Goal: Task Accomplishment & Management: Manage account settings

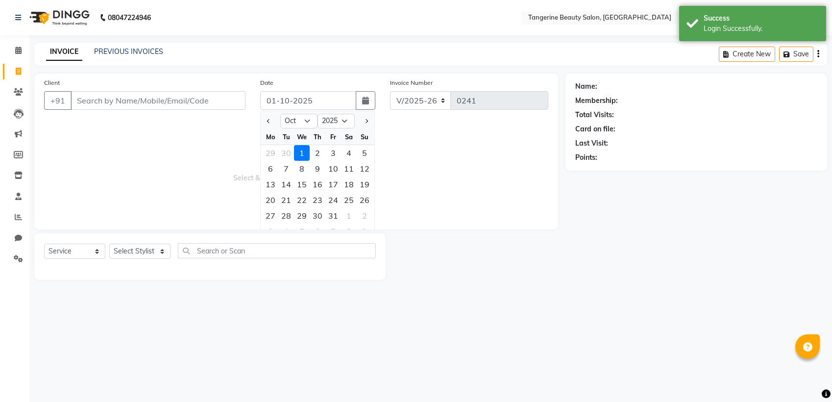
select select "10"
select select "2025"
select select "8585"
select select "service"
click at [267, 119] on button "Previous month" at bounding box center [268, 121] width 8 height 16
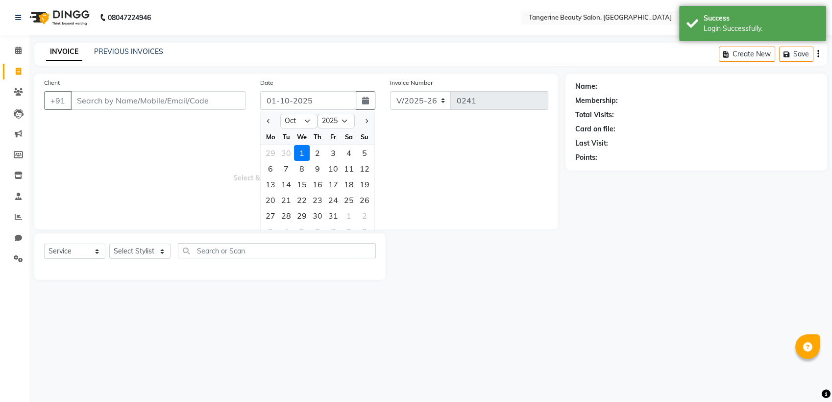
select select "9"
click at [349, 201] on div "27" at bounding box center [349, 200] width 16 height 16
type input "27-09-2025"
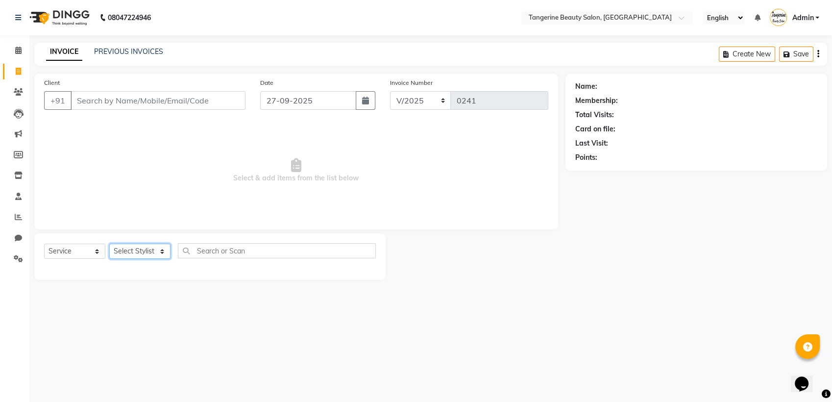
click at [154, 254] on select "Select Styl[PERSON_NAME]m[PERSON_NAME]s[PERSON_NAME]ubha Lakshmi tangerine" at bounding box center [139, 250] width 61 height 15
select select "92415"
click at [109, 243] on select "Select Styl[PERSON_NAME]m[PERSON_NAME]s[PERSON_NAME]ubha Lakshmi tangerine" at bounding box center [139, 250] width 61 height 15
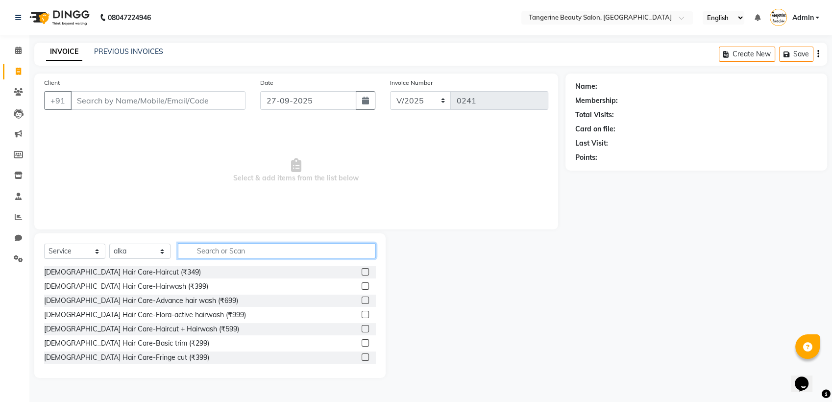
click at [214, 256] on input "text" at bounding box center [277, 250] width 198 height 15
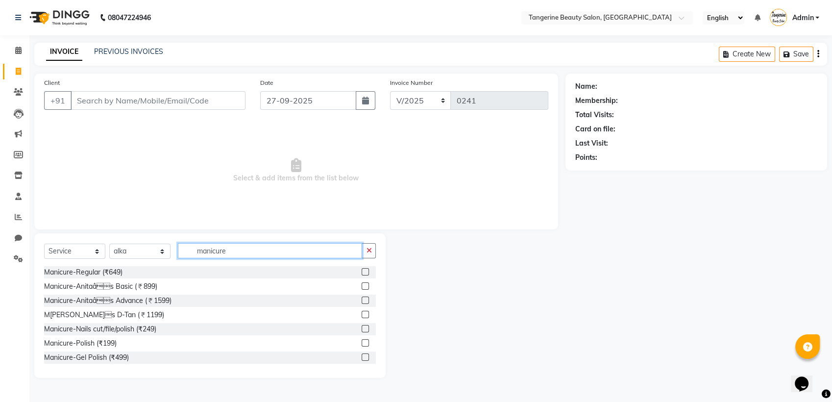
type input "manicure"
click at [361, 312] on label at bounding box center [364, 314] width 7 height 7
click at [361, 312] on input "checkbox" at bounding box center [364, 315] width 6 height 6
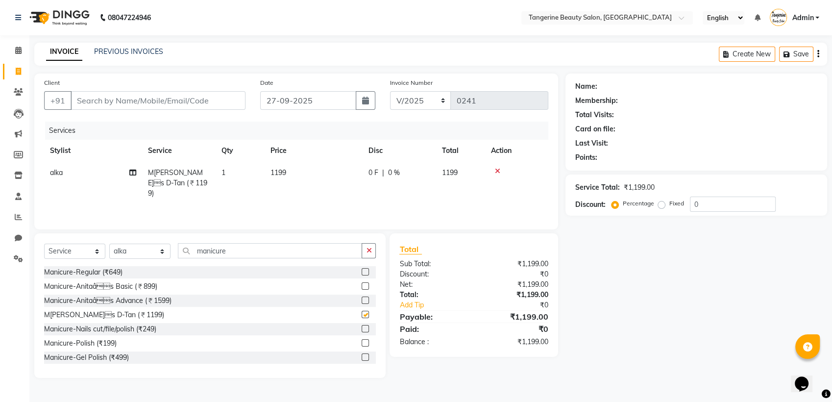
checkbox input "false"
click at [161, 249] on select "Select Styl[PERSON_NAME]m[PERSON_NAME]s[PERSON_NAME]ubha Lakshmi tangerine" at bounding box center [139, 250] width 61 height 15
select select "85414"
click at [109, 244] on select "Select Styl[PERSON_NAME]m[PERSON_NAME]s[PERSON_NAME]ubha Lakshmi tangerine" at bounding box center [139, 250] width 61 height 15
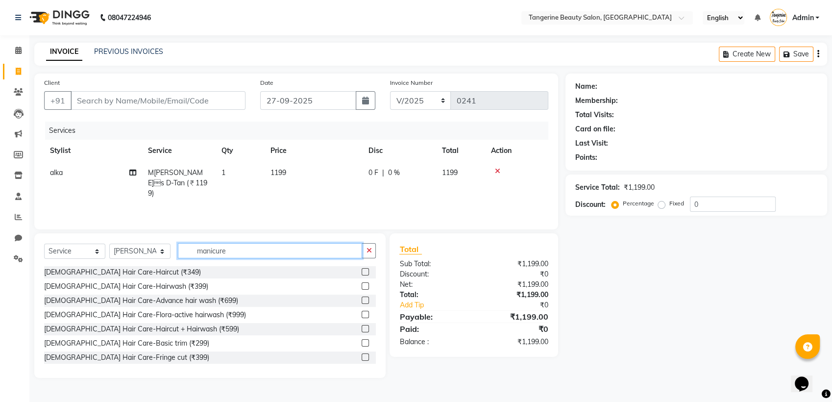
click at [252, 255] on input "manicure" at bounding box center [270, 250] width 184 height 15
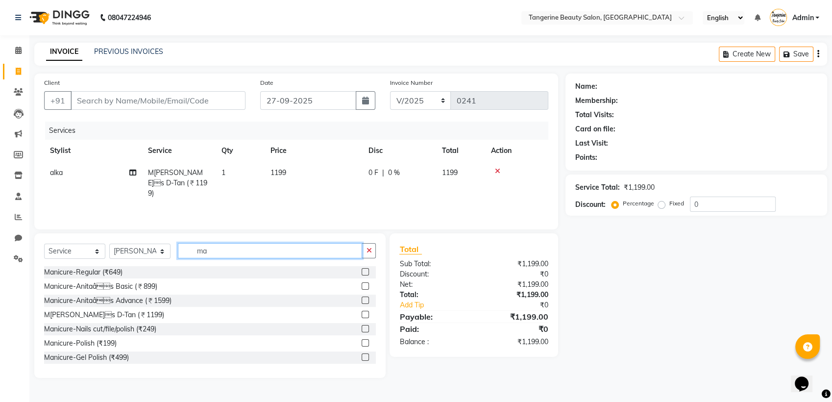
type input "m"
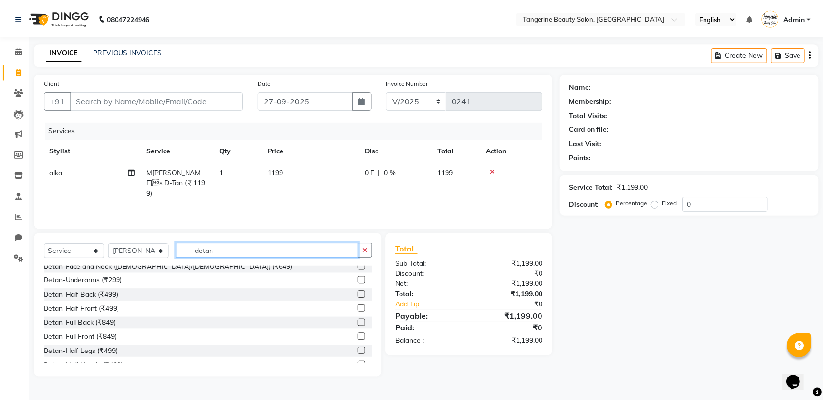
scroll to position [6, 0]
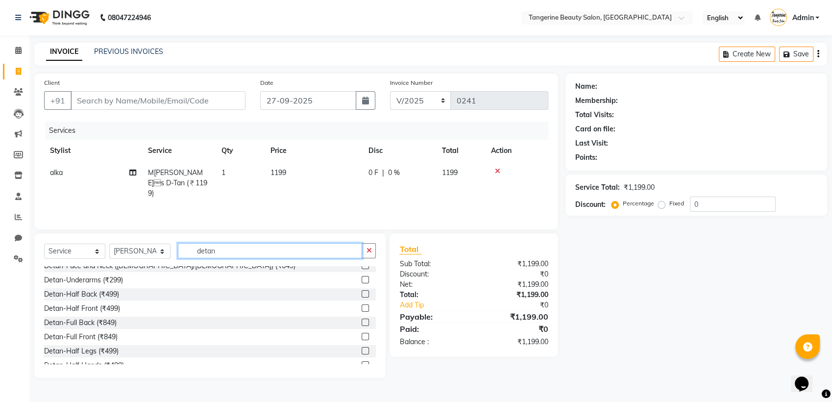
type input "detan"
click at [361, 323] on label at bounding box center [364, 321] width 7 height 7
click at [361, 323] on input "checkbox" at bounding box center [364, 322] width 6 height 6
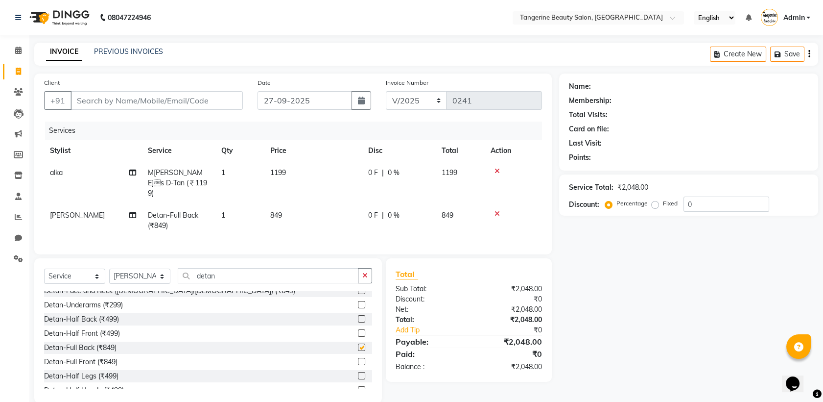
checkbox input "false"
click at [177, 100] on input "Client" at bounding box center [157, 100] width 172 height 19
type input "6289034445"
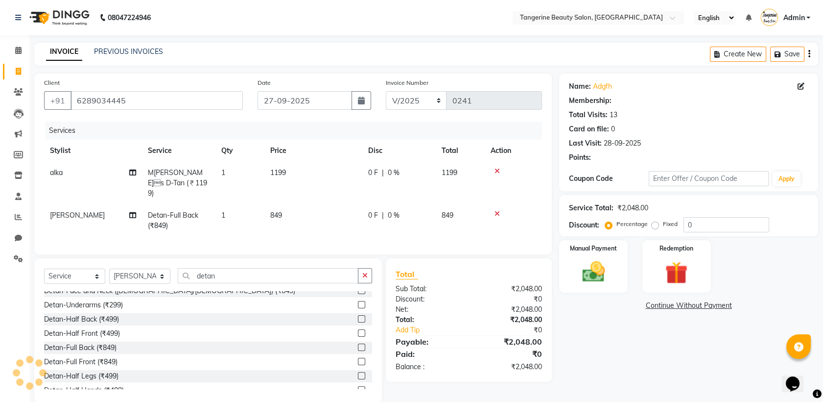
select select "1: Object"
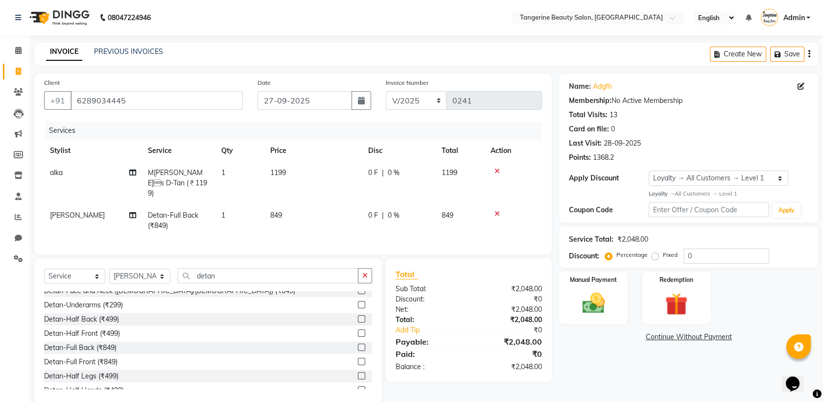
click at [177, 90] on div "Client [PHONE_NUMBER]" at bounding box center [144, 97] width 214 height 40
click at [177, 96] on input "6289034445" at bounding box center [157, 100] width 172 height 19
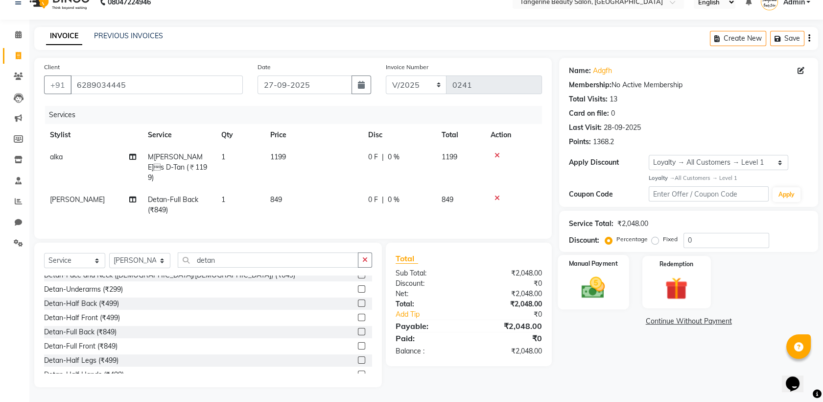
click at [600, 274] on img at bounding box center [594, 287] width 38 height 27
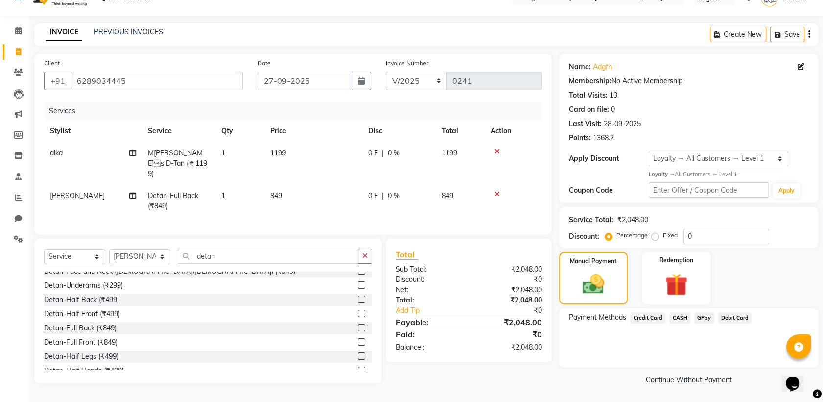
click at [700, 313] on span "GPay" at bounding box center [705, 317] width 20 height 11
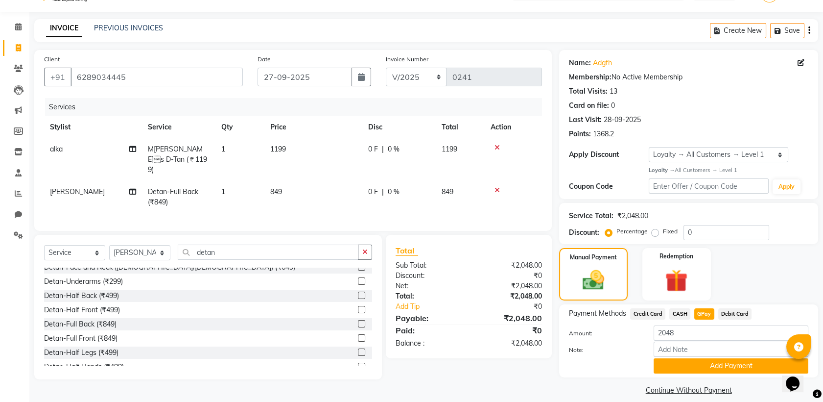
scroll to position [33, 0]
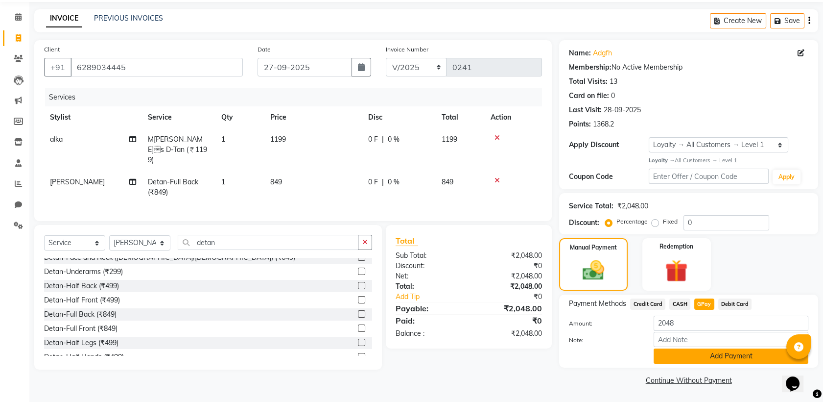
click at [716, 359] on button "Add Payment" at bounding box center [731, 355] width 155 height 15
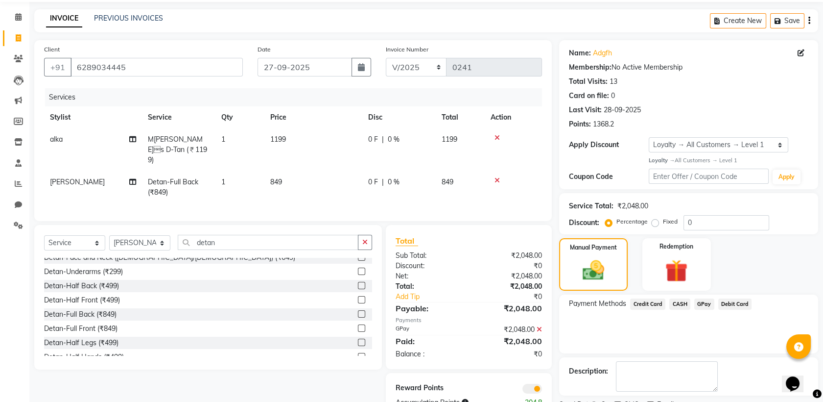
scroll to position [74, 0]
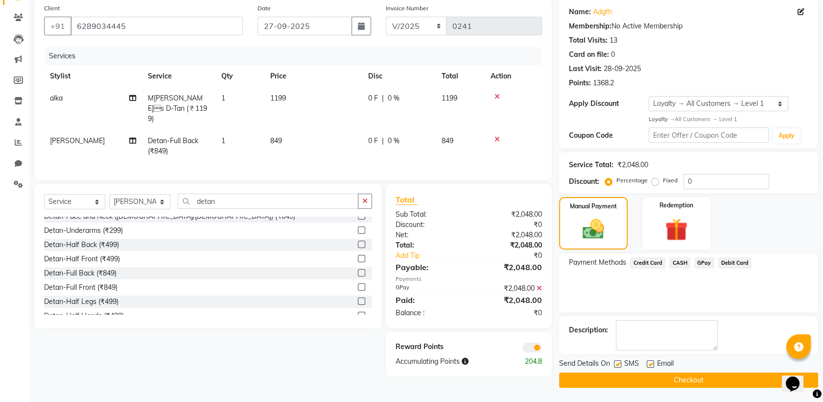
click at [537, 350] on span at bounding box center [533, 347] width 20 height 10
click at [542, 349] on input "checkbox" at bounding box center [542, 349] width 0 height 0
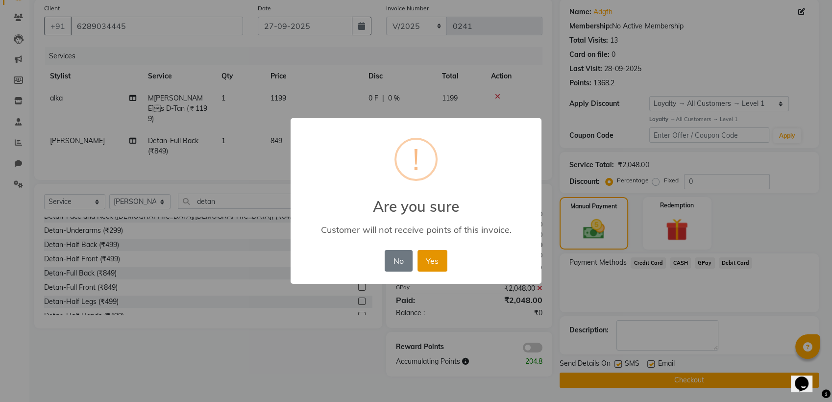
click at [433, 259] on button "Yes" at bounding box center [432, 261] width 30 height 22
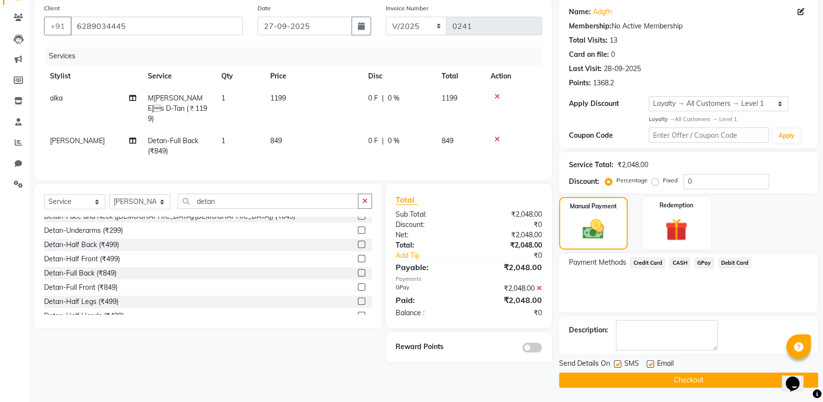
click at [619, 374] on button "Checkout" at bounding box center [688, 379] width 259 height 15
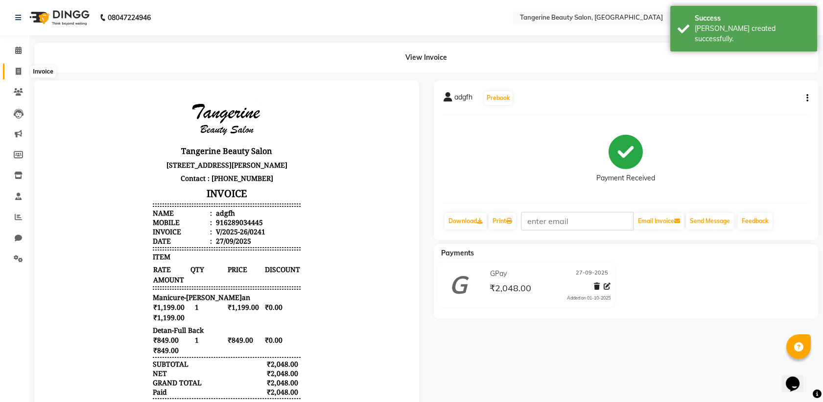
click at [17, 72] on icon at bounding box center [18, 71] width 5 height 7
select select "service"
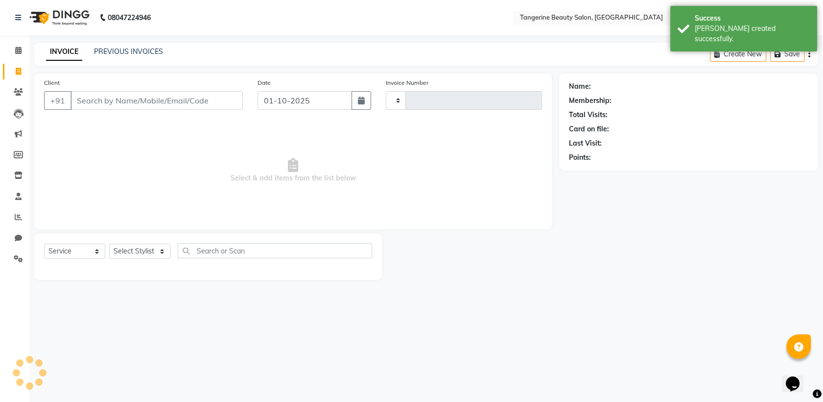
type input "0242"
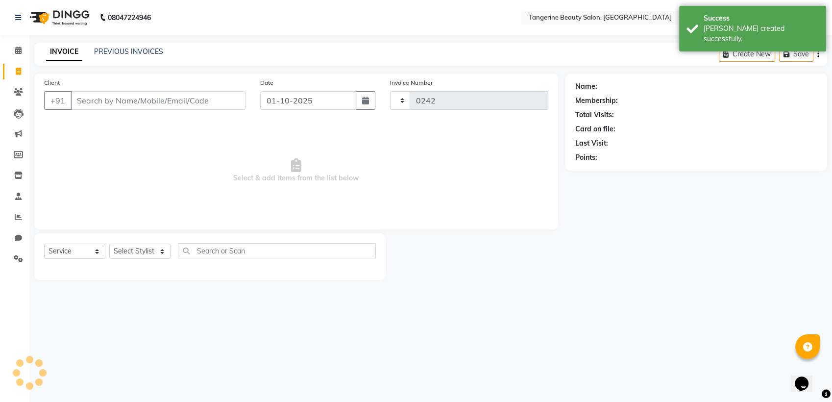
select select "8585"
click at [371, 104] on button "button" at bounding box center [366, 100] width 20 height 19
select select "10"
select select "2025"
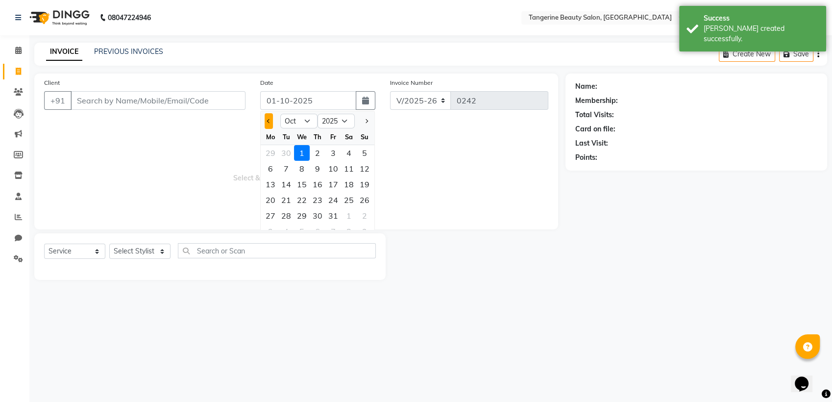
click at [270, 116] on button "Previous month" at bounding box center [268, 121] width 8 height 16
select select "9"
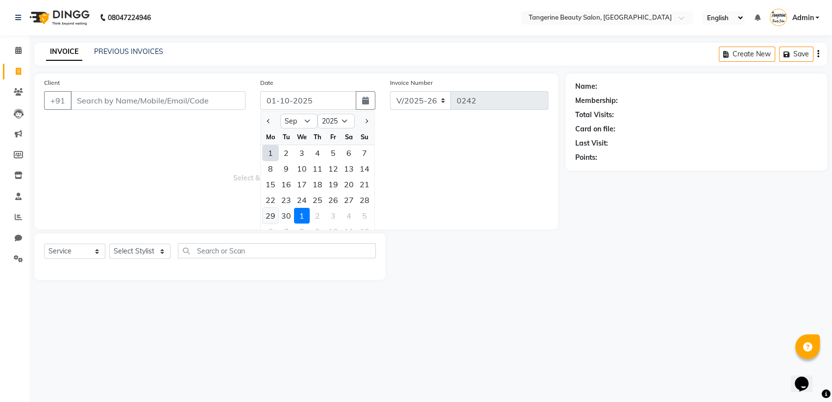
click at [273, 216] on div "29" at bounding box center [271, 216] width 16 height 16
type input "29-09-2025"
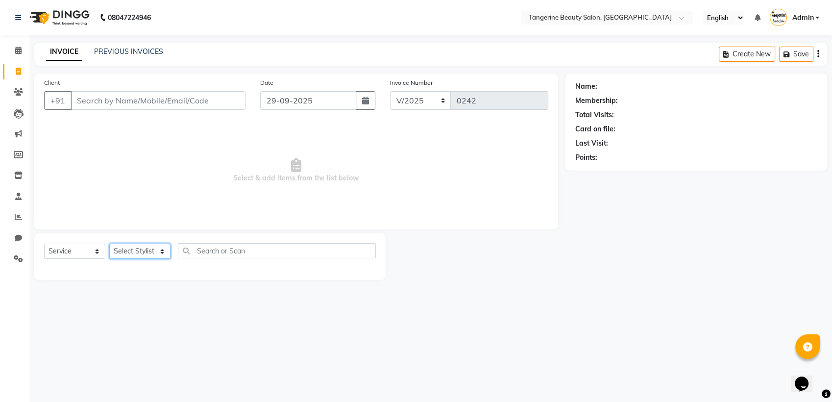
click at [152, 249] on select "Select Styl[PERSON_NAME]m[PERSON_NAME]s[PERSON_NAME]ubha Lakshmi tangerine" at bounding box center [139, 250] width 61 height 15
select select "92415"
click at [109, 243] on select "Select Styl[PERSON_NAME]m[PERSON_NAME]s[PERSON_NAME]ubha Lakshmi tangerine" at bounding box center [139, 250] width 61 height 15
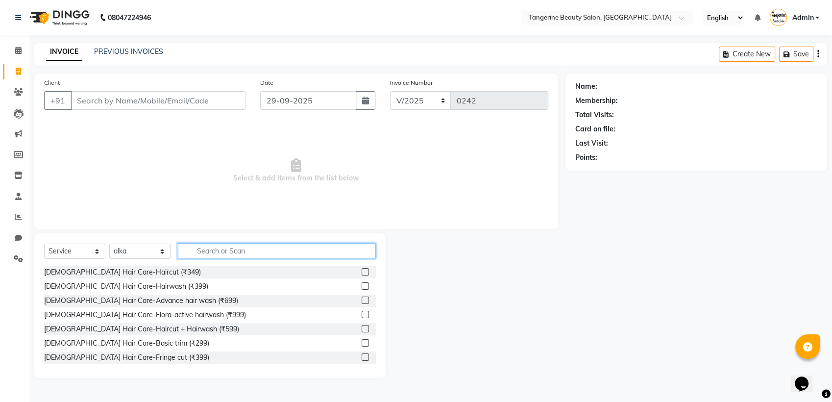
click at [208, 253] on input "text" at bounding box center [277, 250] width 198 height 15
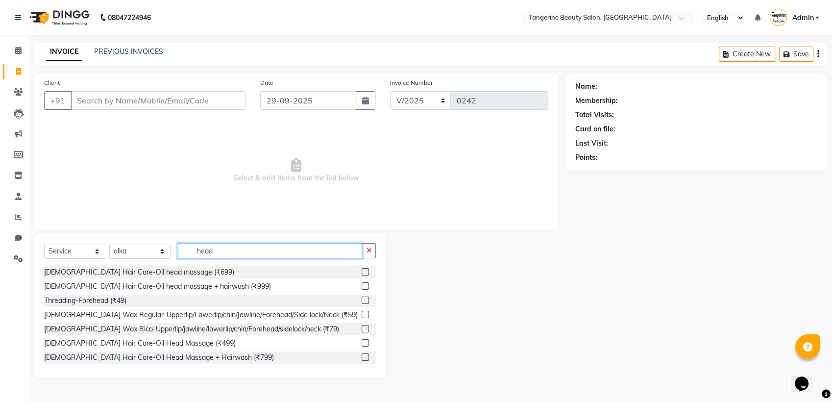
type input "head"
click at [361, 272] on label at bounding box center [364, 271] width 7 height 7
click at [361, 272] on input "checkbox" at bounding box center [364, 272] width 6 height 6
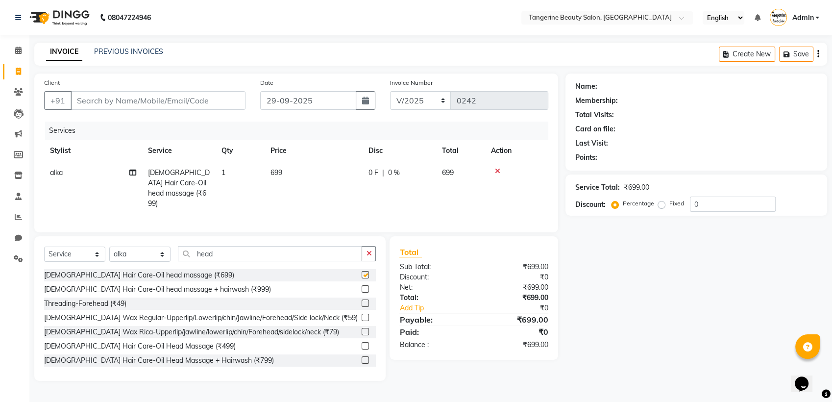
checkbox input "false"
click at [150, 251] on select "Select Styl[PERSON_NAME]m[PERSON_NAME]s[PERSON_NAME]ubha Lakshmi tangerine" at bounding box center [139, 253] width 61 height 15
select select "88040"
click at [109, 246] on select "Select Styl[PERSON_NAME]m[PERSON_NAME]s[PERSON_NAME]ubha Lakshmi tangerine" at bounding box center [139, 253] width 61 height 15
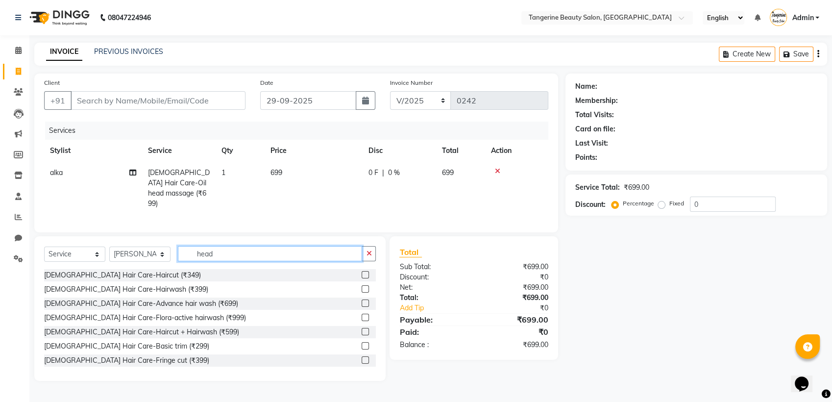
click at [231, 249] on input "head" at bounding box center [270, 253] width 184 height 15
click at [361, 274] on label at bounding box center [364, 274] width 7 height 7
click at [361, 274] on input "checkbox" at bounding box center [364, 275] width 6 height 6
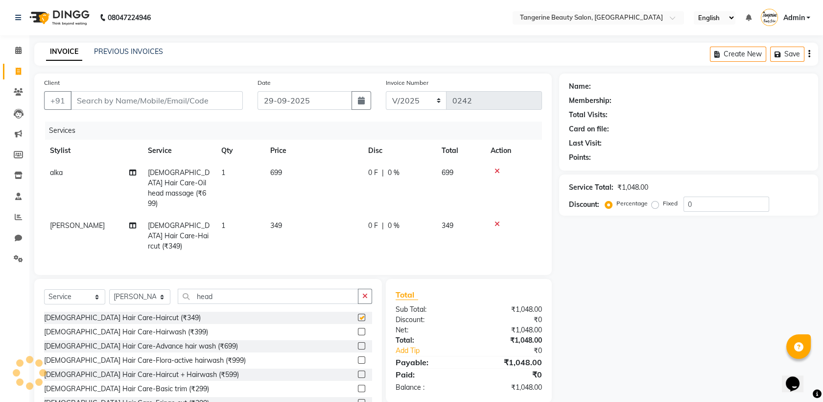
checkbox input "false"
click at [172, 100] on input "Client" at bounding box center [157, 100] width 172 height 19
type input "6289034445"
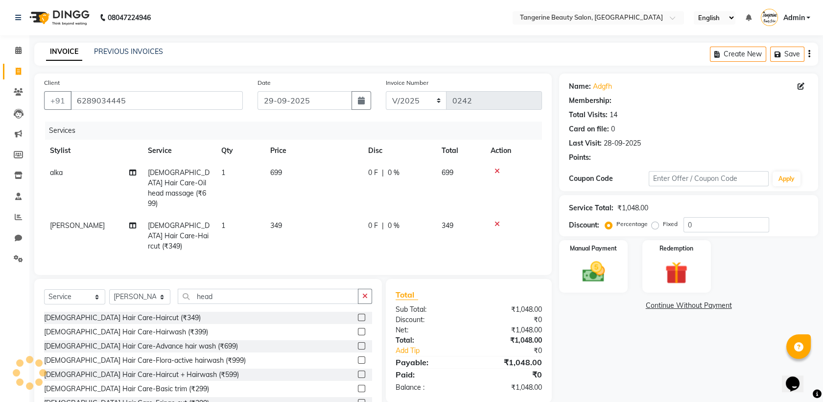
select select "1: Object"
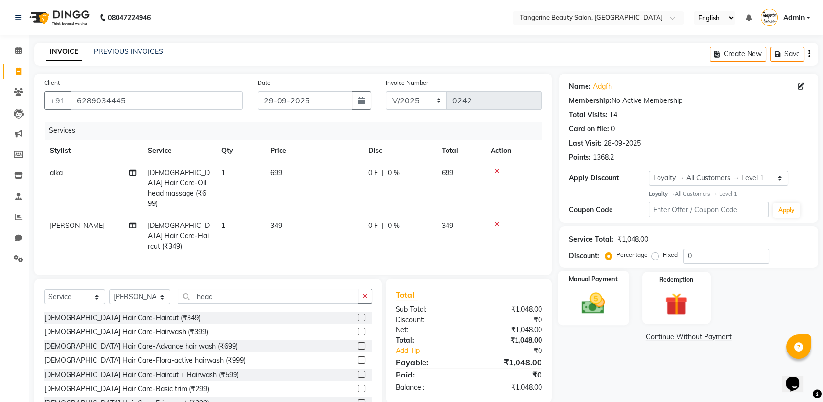
click at [598, 304] on img at bounding box center [594, 302] width 38 height 27
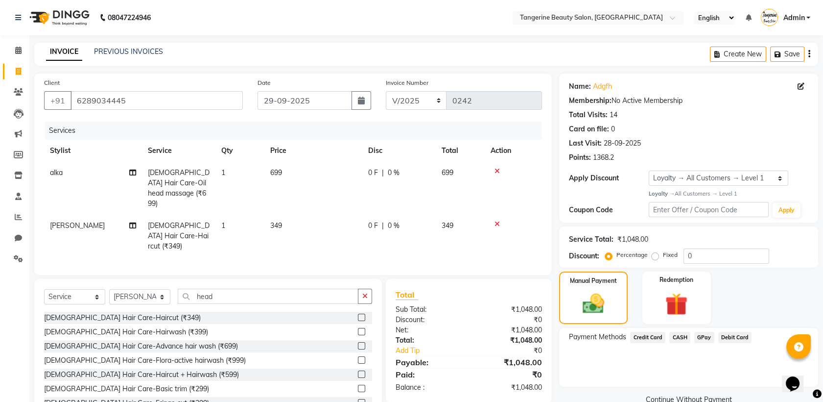
click at [700, 339] on span "GPay" at bounding box center [705, 337] width 20 height 11
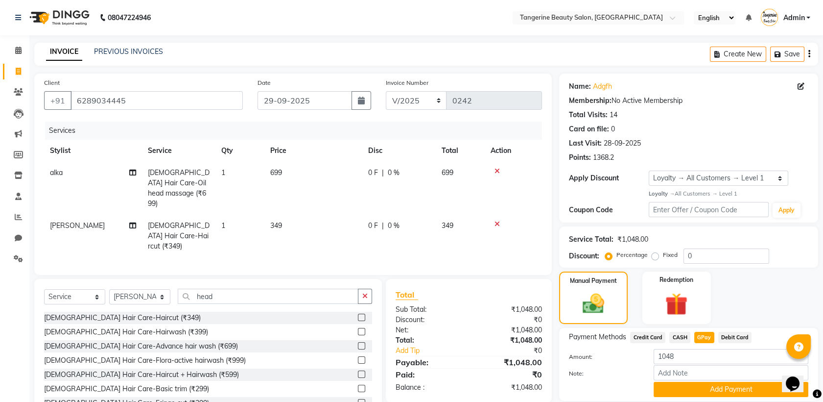
scroll to position [33, 0]
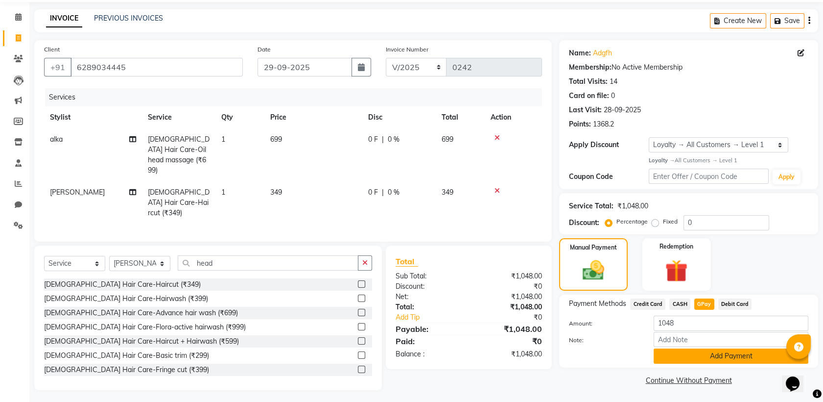
click at [704, 356] on button "Add Payment" at bounding box center [731, 355] width 155 height 15
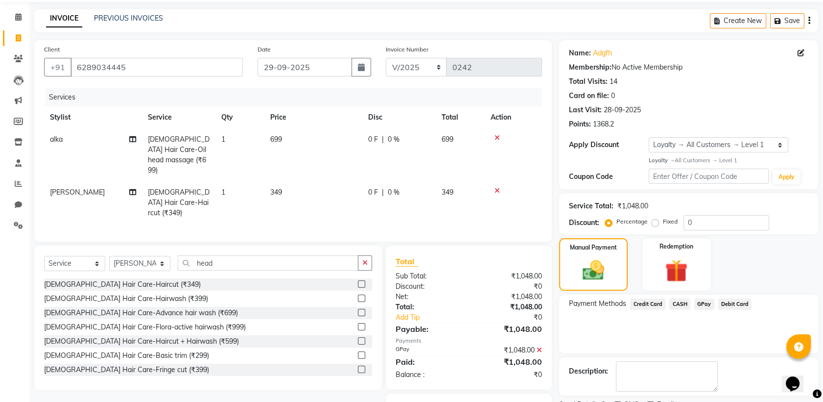
scroll to position [74, 0]
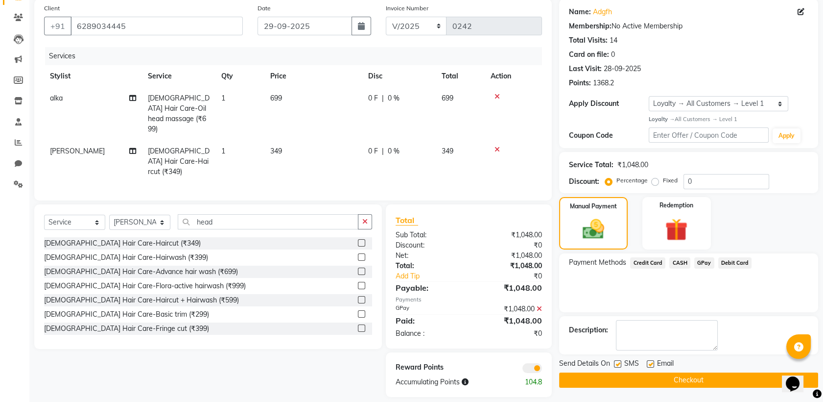
click at [703, 377] on button "Checkout" at bounding box center [688, 379] width 259 height 15
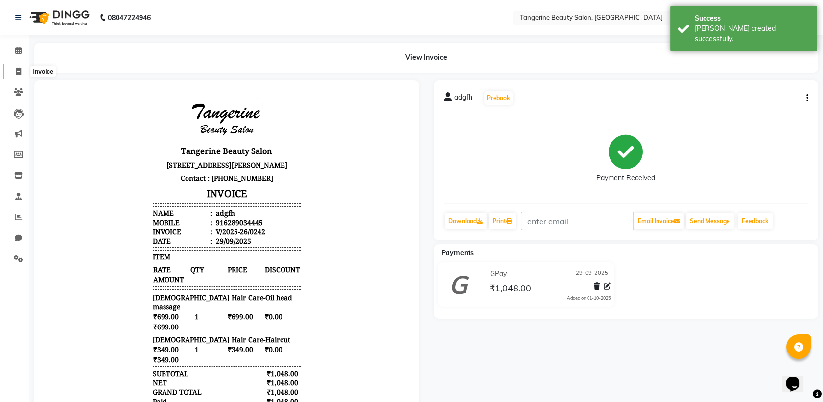
click at [18, 70] on icon at bounding box center [18, 71] width 5 height 7
select select "8585"
select select "service"
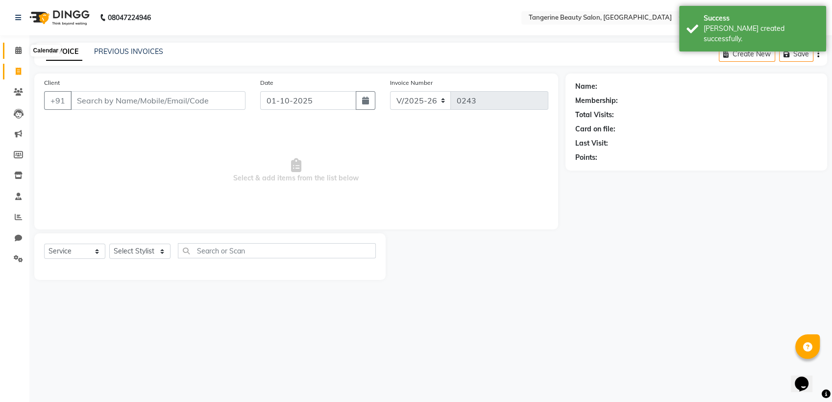
click at [22, 53] on span at bounding box center [18, 50] width 17 height 11
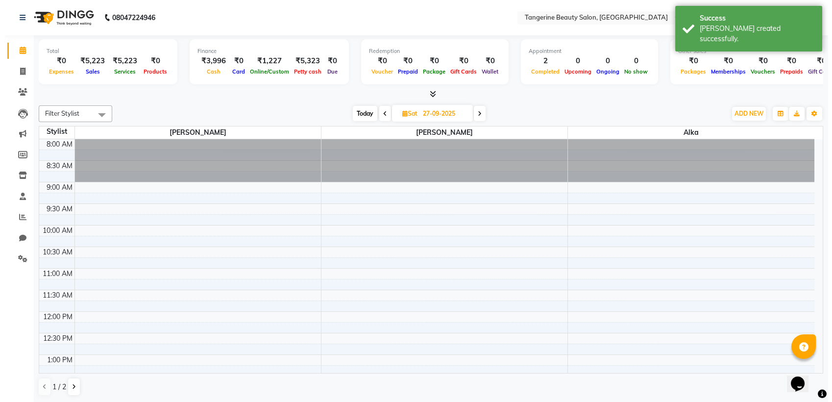
scroll to position [258, 0]
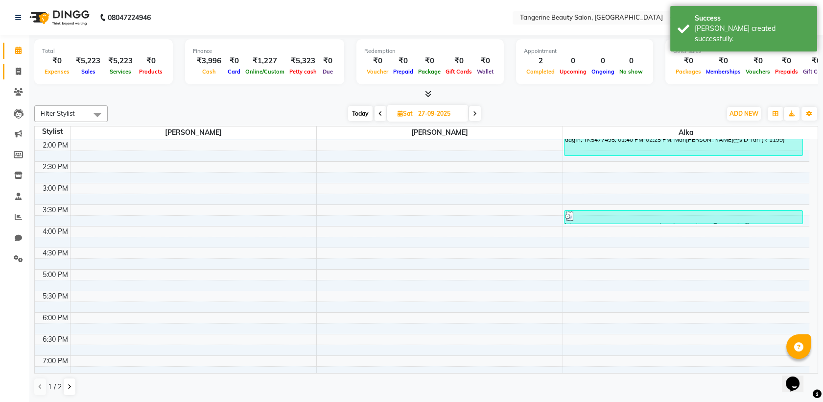
click at [11, 78] on link "Invoice" at bounding box center [15, 72] width 24 height 16
select select "8585"
select select "service"
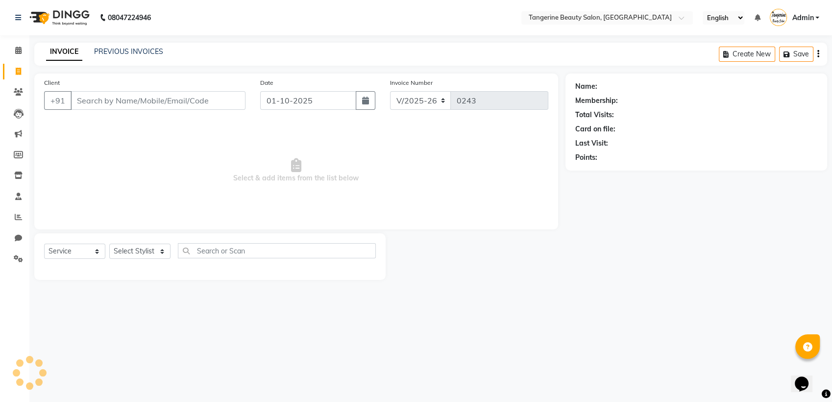
click at [175, 98] on input "Client" at bounding box center [158, 100] width 175 height 19
click at [85, 97] on input "Client" at bounding box center [158, 100] width 175 height 19
click at [110, 99] on input "Client" at bounding box center [158, 100] width 175 height 19
type input "8369270127"
click at [212, 105] on button "Add Client" at bounding box center [220, 100] width 50 height 19
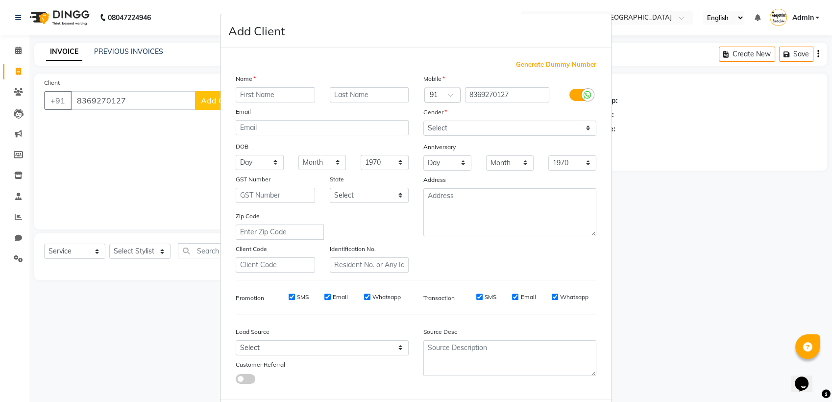
click at [249, 91] on input "text" at bounding box center [275, 94] width 79 height 15
type input "bhavesh"
click at [444, 127] on select "Select [DEMOGRAPHIC_DATA] [DEMOGRAPHIC_DATA] Other Prefer Not To Say" at bounding box center [509, 127] width 173 height 15
click at [423, 120] on select "Select [DEMOGRAPHIC_DATA] [DEMOGRAPHIC_DATA] Other Prefer Not To Say" at bounding box center [509, 127] width 173 height 15
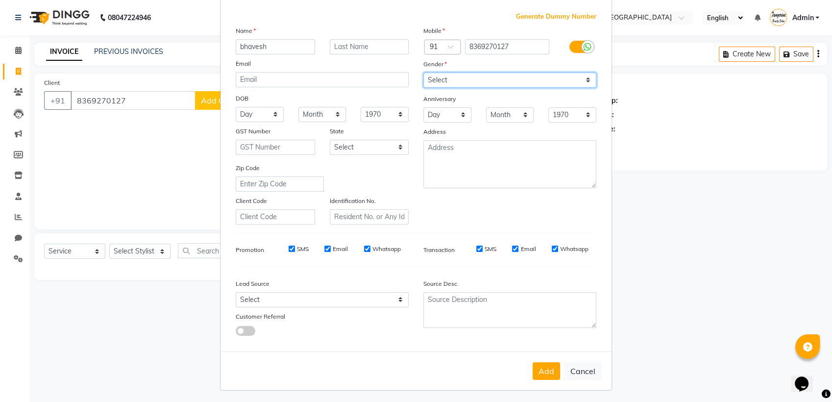
click at [444, 76] on select "Select [DEMOGRAPHIC_DATA] [DEMOGRAPHIC_DATA] Other Prefer Not To Say" at bounding box center [509, 79] width 173 height 15
select select "[DEMOGRAPHIC_DATA]"
click at [423, 72] on select "Select [DEMOGRAPHIC_DATA] [DEMOGRAPHIC_DATA] Other Prefer Not To Say" at bounding box center [509, 79] width 173 height 15
click at [543, 365] on button "Add" at bounding box center [545, 371] width 27 height 18
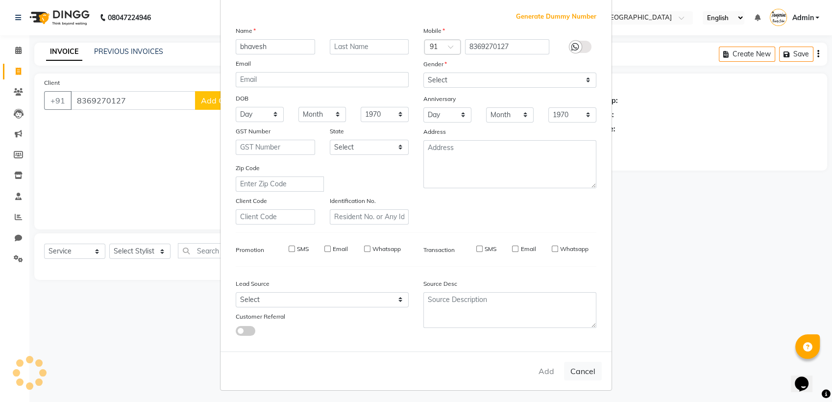
select select
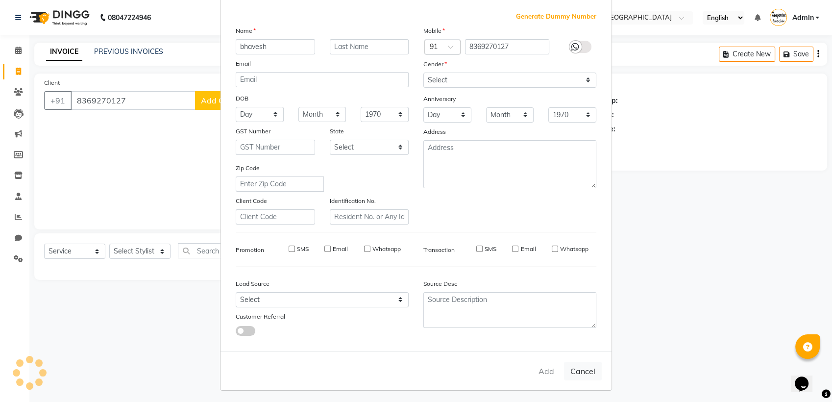
select select
checkbox input "false"
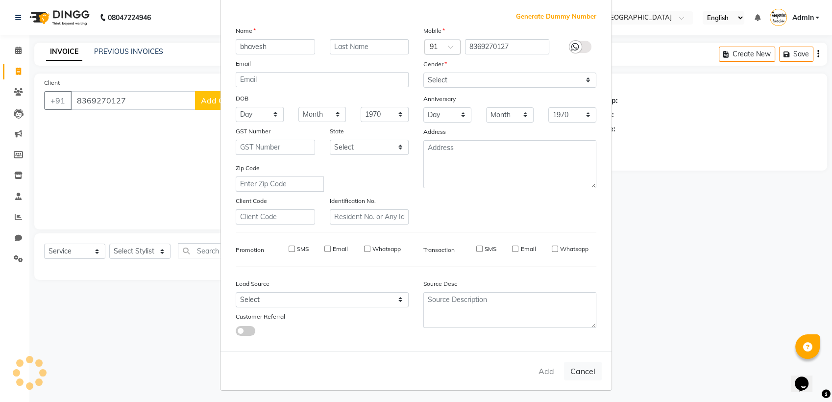
checkbox input "false"
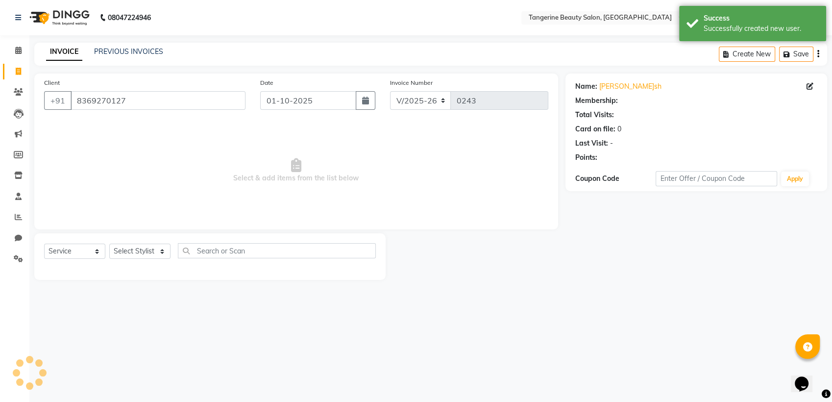
select select "1: Object"
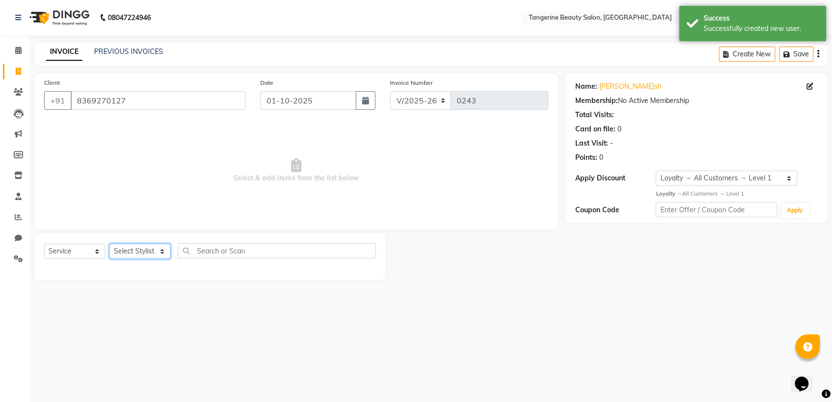
click at [132, 253] on select "Select Styl[PERSON_NAME]m[PERSON_NAME]s[PERSON_NAME]ubha Lakshmi tangerine" at bounding box center [139, 250] width 61 height 15
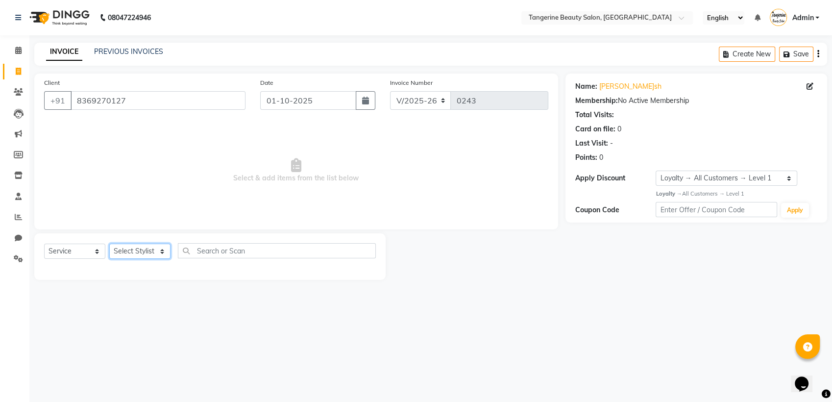
select select "86567"
click at [109, 243] on select "Select Styl[PERSON_NAME]m[PERSON_NAME]s[PERSON_NAME]ubha Lakshmi tangerine" at bounding box center [139, 250] width 61 height 15
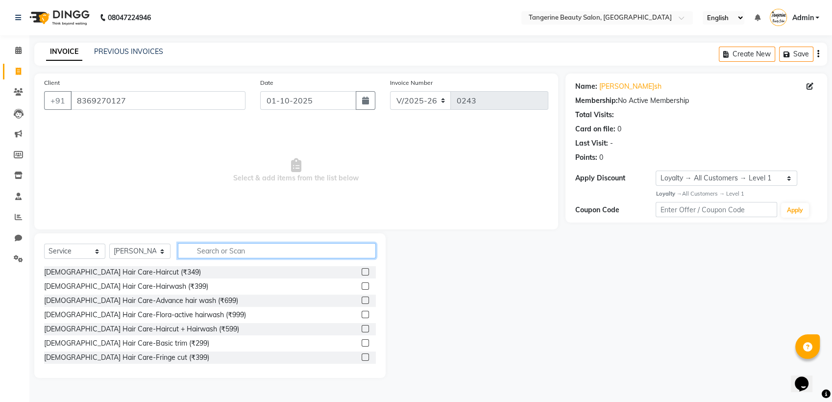
click at [219, 250] on input "text" at bounding box center [277, 250] width 198 height 15
type input "3"
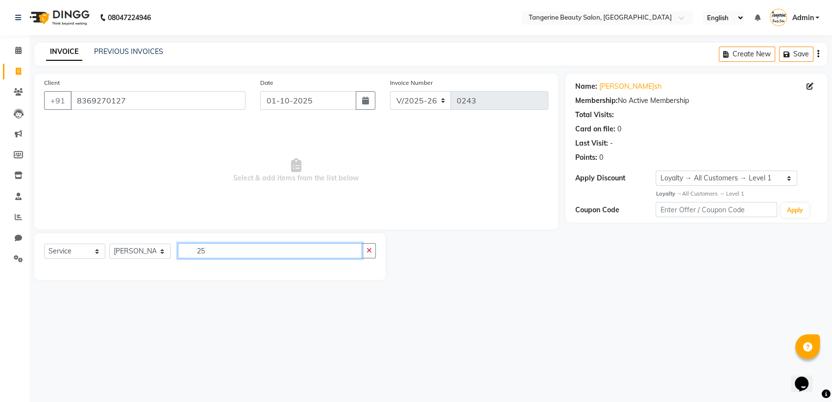
type input "2"
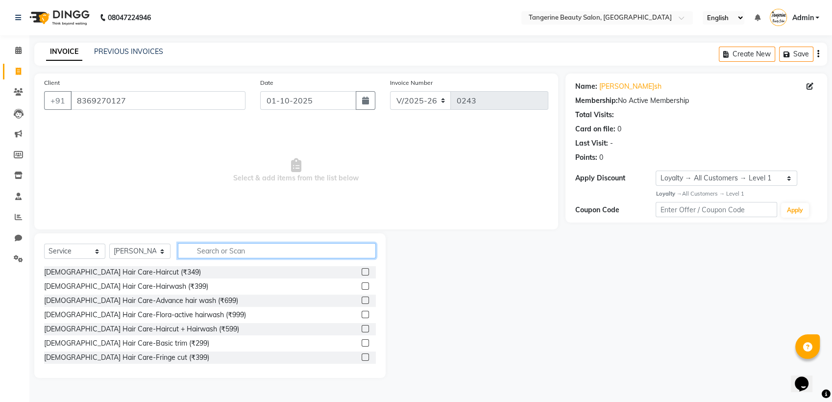
type input "2"
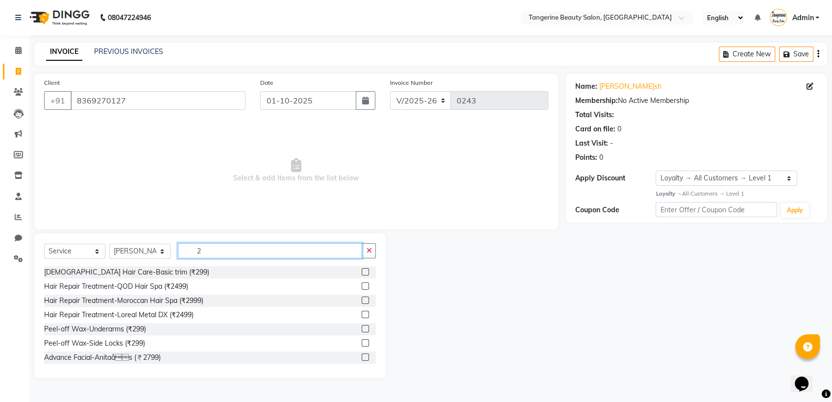
click at [211, 253] on input "2" at bounding box center [270, 250] width 184 height 15
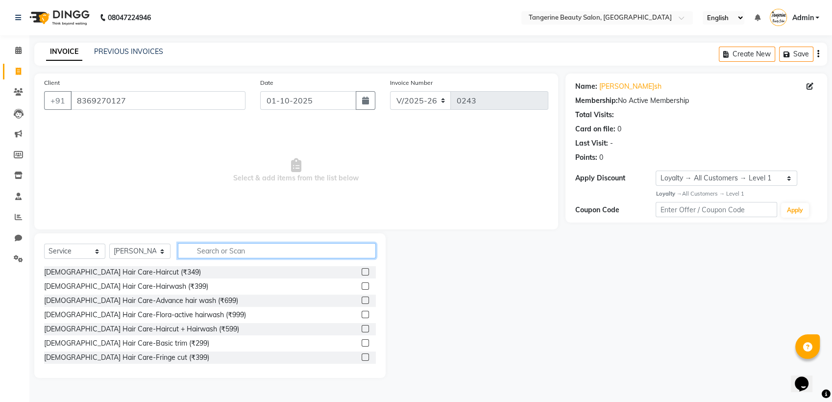
type input "1"
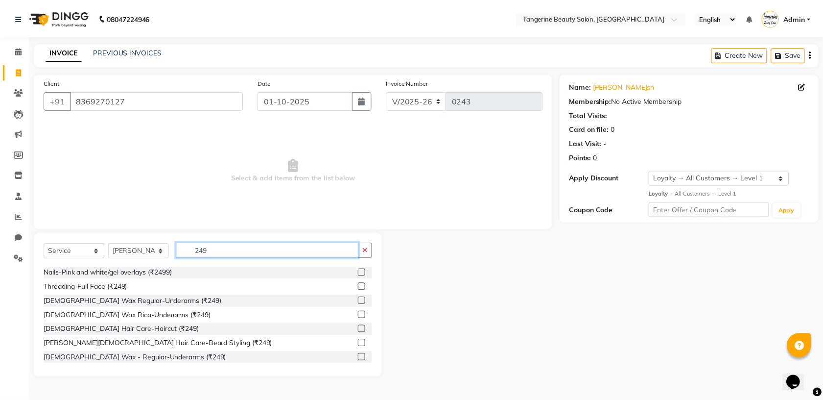
scroll to position [85, 0]
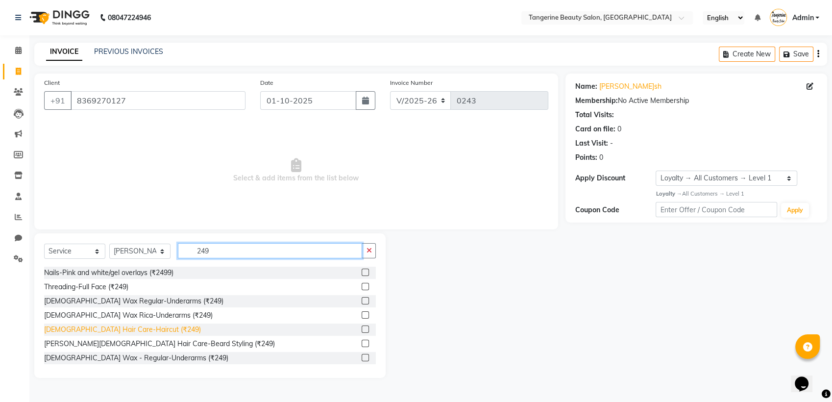
type input "249"
click at [120, 328] on div "[DEMOGRAPHIC_DATA] Hair Care-Haircut (₹249)" at bounding box center [122, 329] width 157 height 10
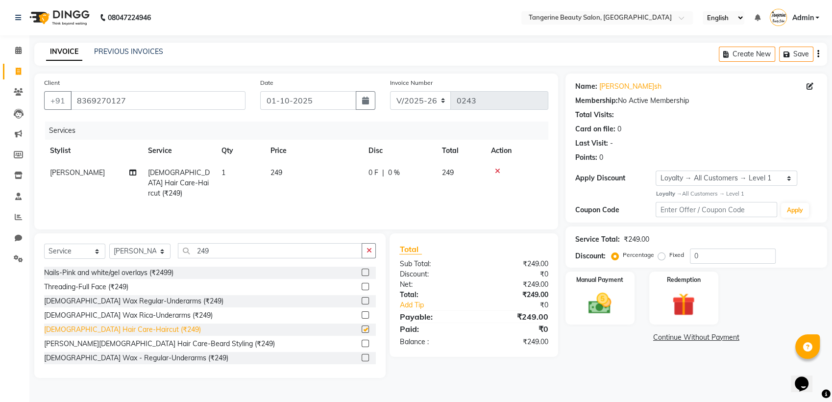
checkbox input "false"
click at [600, 294] on img at bounding box center [599, 302] width 39 height 27
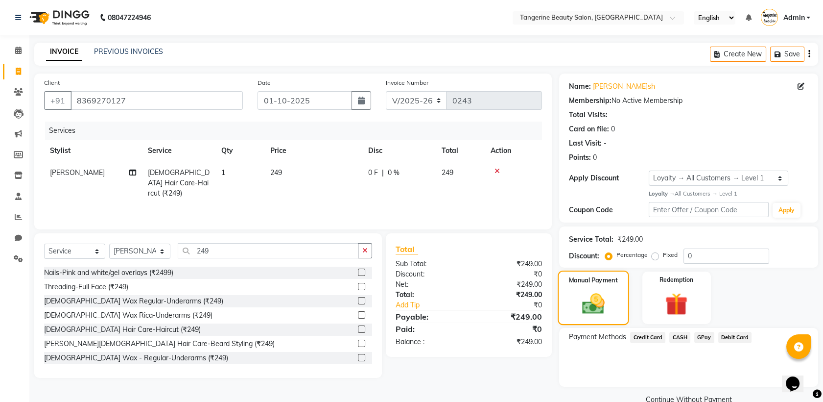
scroll to position [19, 0]
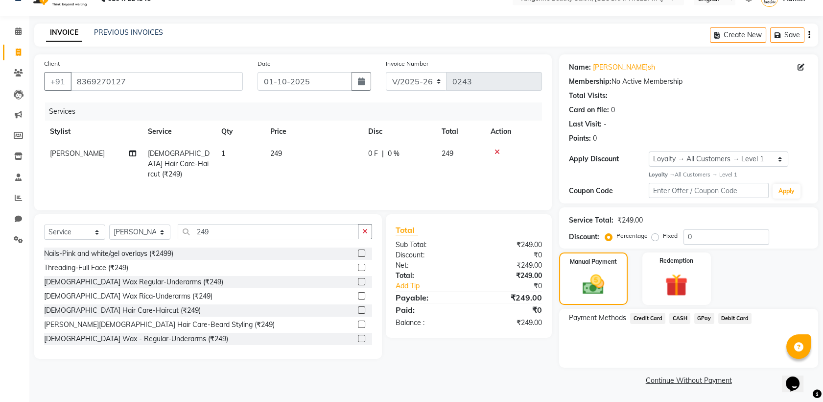
click at [702, 321] on span "GPay" at bounding box center [705, 317] width 20 height 11
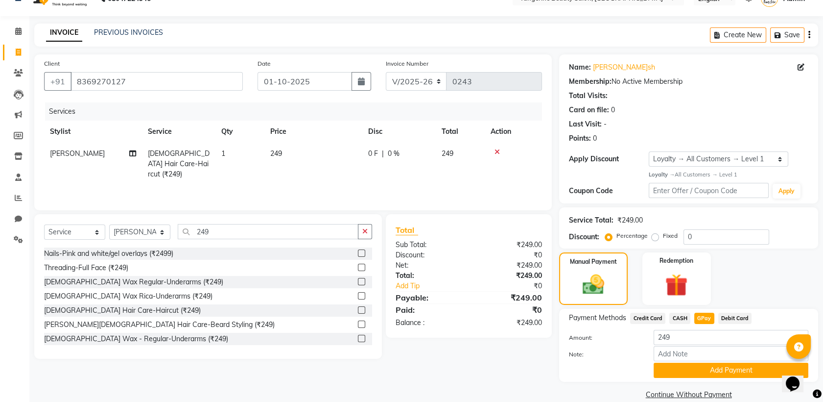
scroll to position [33, 0]
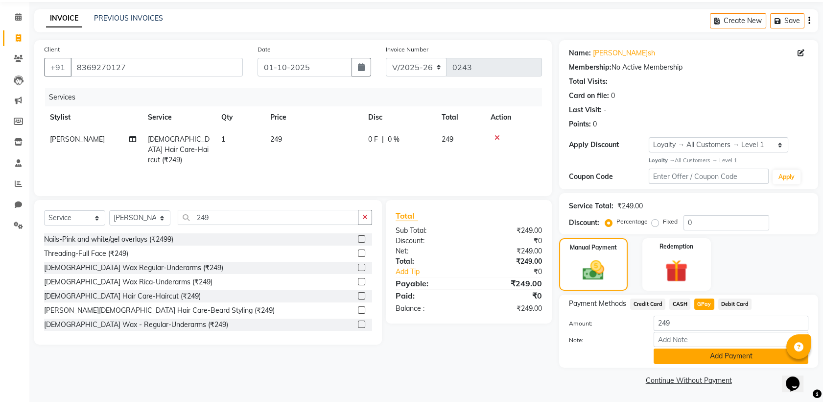
click at [700, 358] on button "Add Payment" at bounding box center [731, 355] width 155 height 15
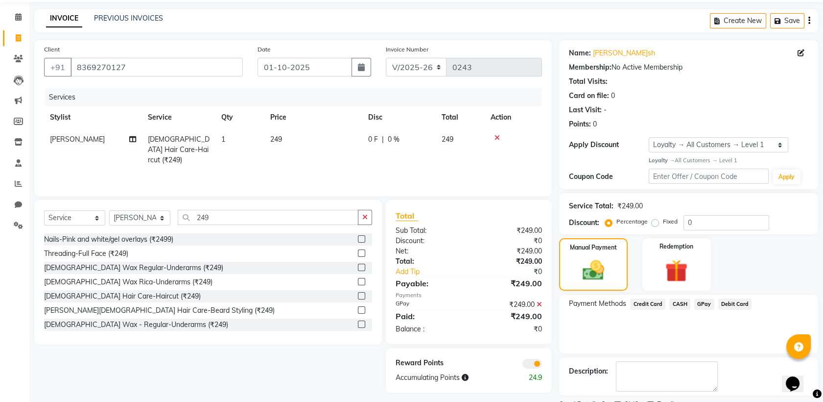
scroll to position [74, 0]
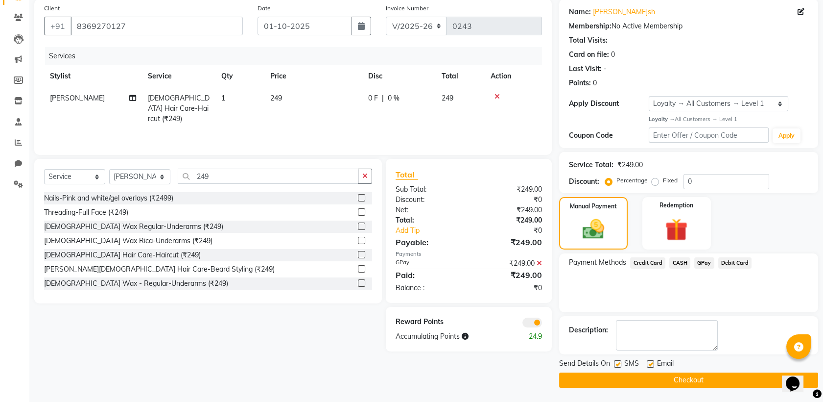
click at [701, 377] on button "Checkout" at bounding box center [688, 379] width 259 height 15
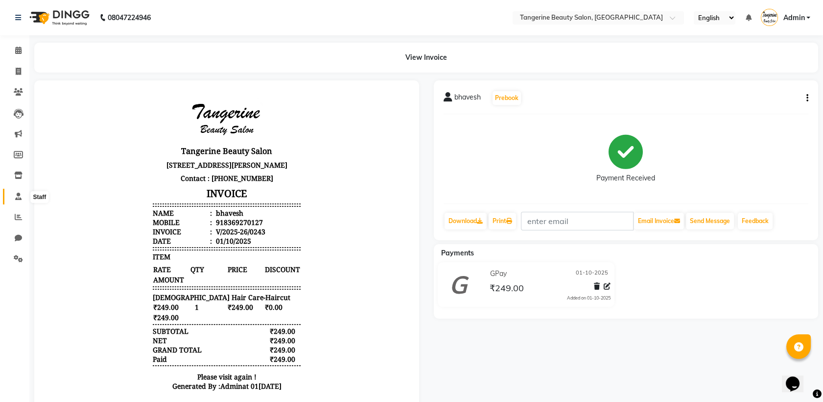
click at [19, 195] on icon at bounding box center [18, 195] width 6 height 7
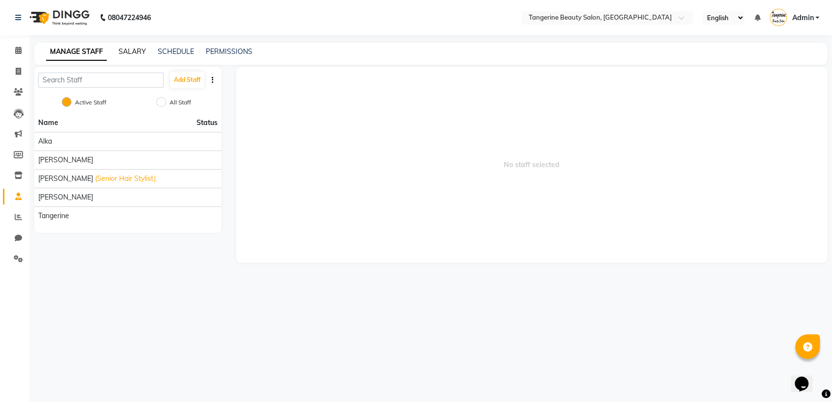
click at [137, 50] on link "SALARY" at bounding box center [132, 51] width 27 height 9
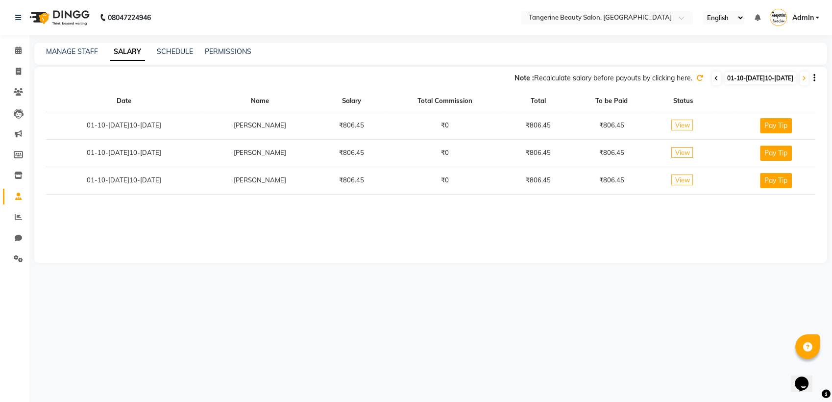
click at [713, 80] on span at bounding box center [716, 79] width 9 height 14
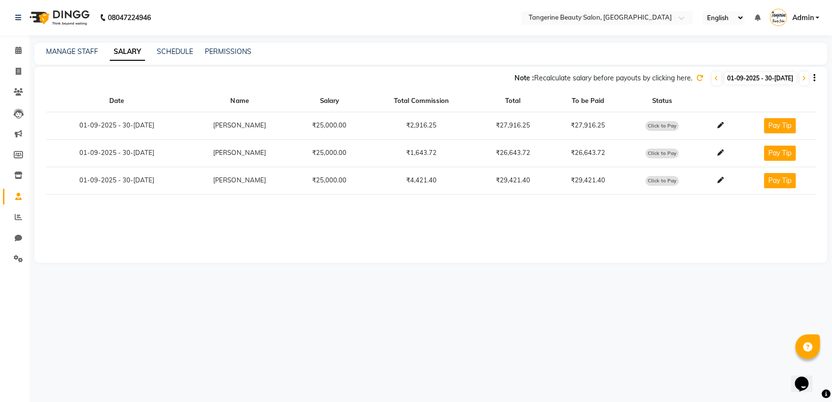
click at [705, 127] on div at bounding box center [720, 125] width 32 height 10
click at [665, 127] on span "Click to Pay" at bounding box center [661, 126] width 33 height 10
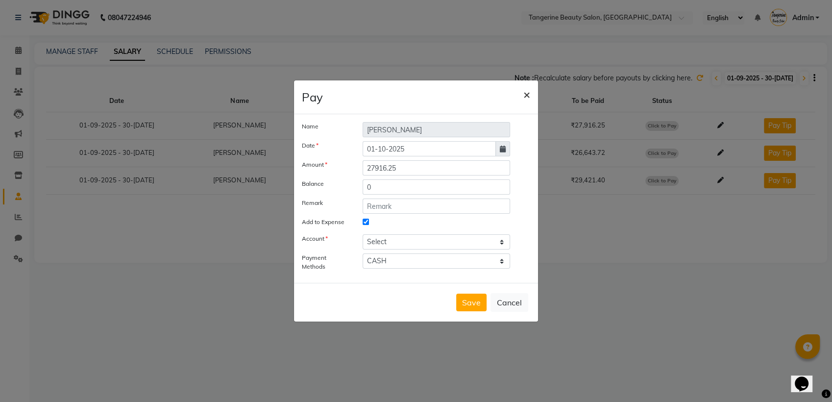
click at [531, 91] on button "×" at bounding box center [526, 93] width 23 height 27
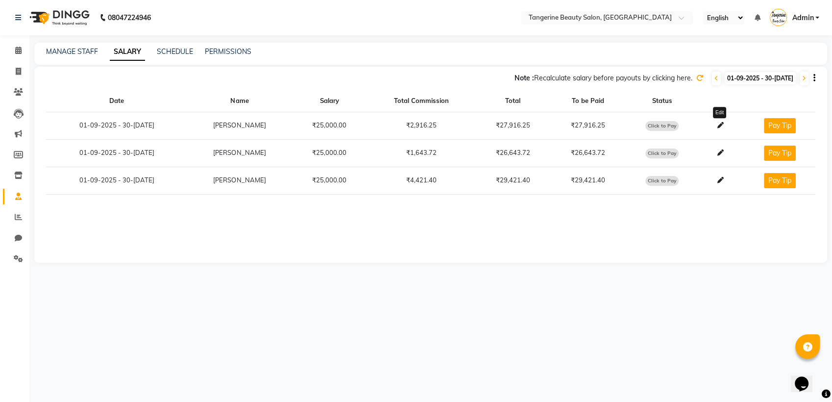
click at [717, 123] on icon at bounding box center [720, 125] width 6 height 6
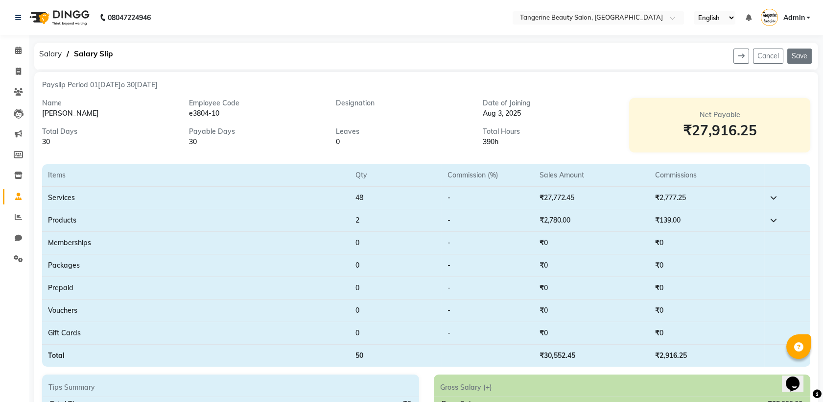
click at [794, 51] on button "Save" at bounding box center [800, 55] width 24 height 15
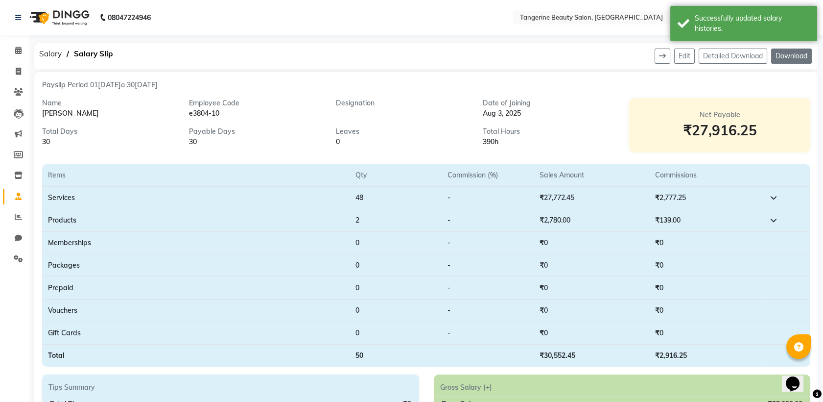
click at [795, 53] on button "Download" at bounding box center [791, 55] width 41 height 15
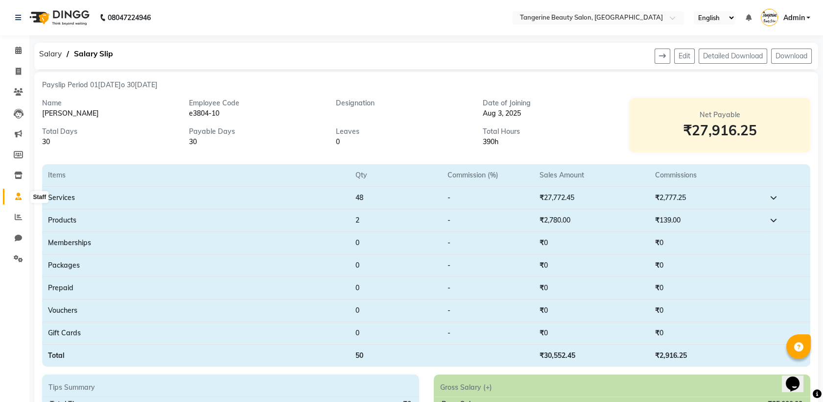
click at [16, 194] on icon at bounding box center [18, 195] width 6 height 7
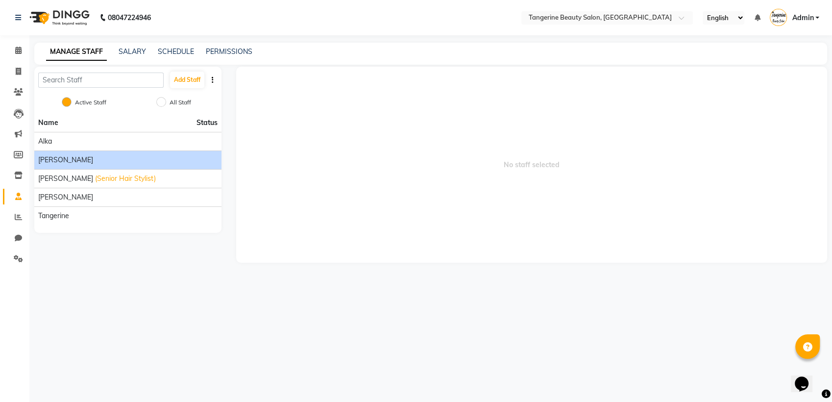
click at [128, 153] on li "[PERSON_NAME]" at bounding box center [127, 159] width 187 height 19
click at [133, 161] on div "[PERSON_NAME]" at bounding box center [127, 160] width 179 height 10
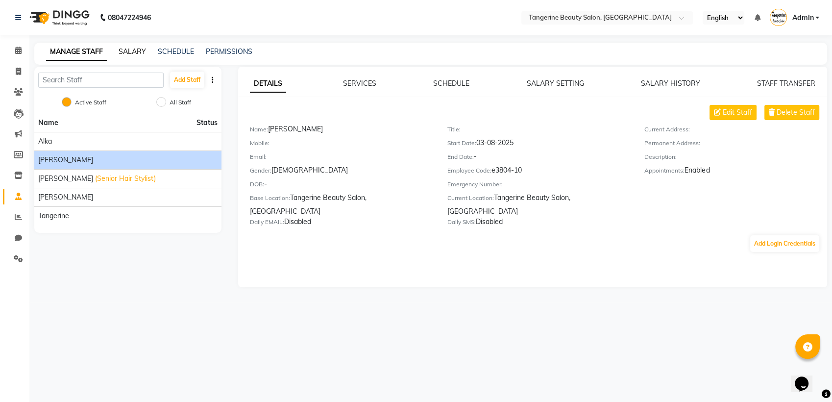
click at [137, 48] on link "SALARY" at bounding box center [132, 51] width 27 height 9
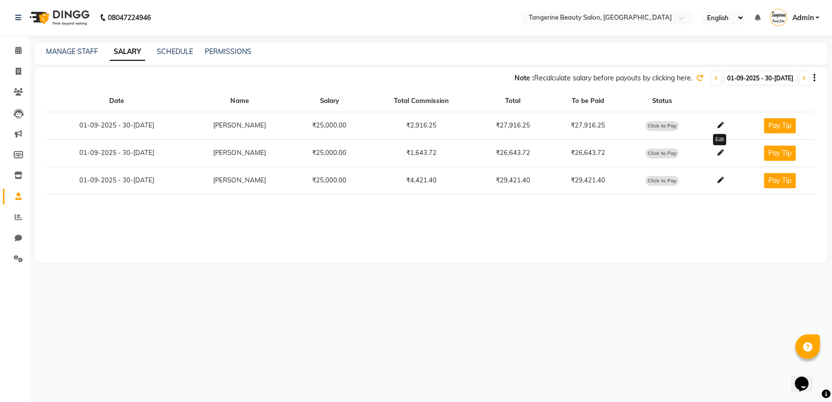
click at [719, 151] on icon at bounding box center [720, 152] width 6 height 6
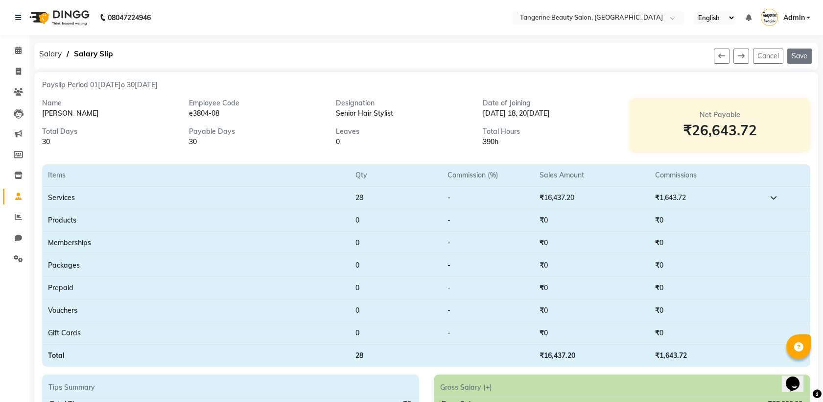
click at [798, 53] on button "Save" at bounding box center [800, 55] width 24 height 15
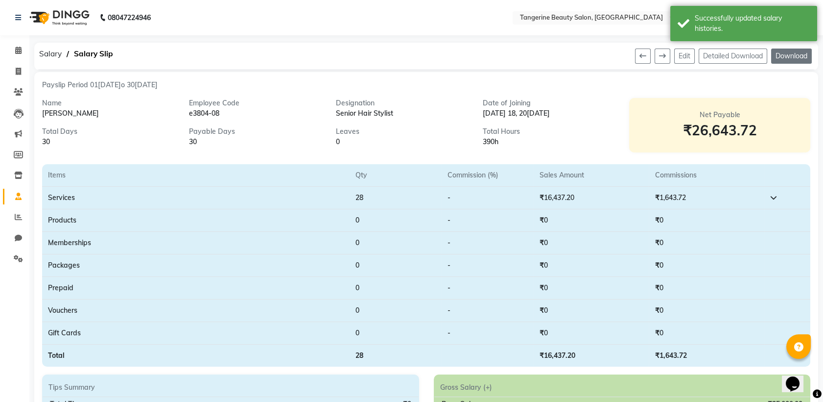
click at [781, 57] on button "Download" at bounding box center [791, 55] width 41 height 15
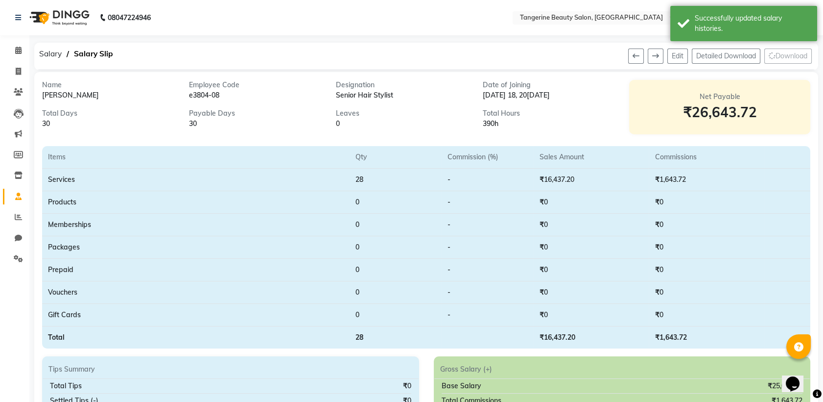
click at [19, 196] on div "Tangerine Beauty Salon Shop no 6, [GEOGRAPHIC_DATA], ladkya compou[PERSON_NAME]…" at bounding box center [411, 201] width 823 height 402
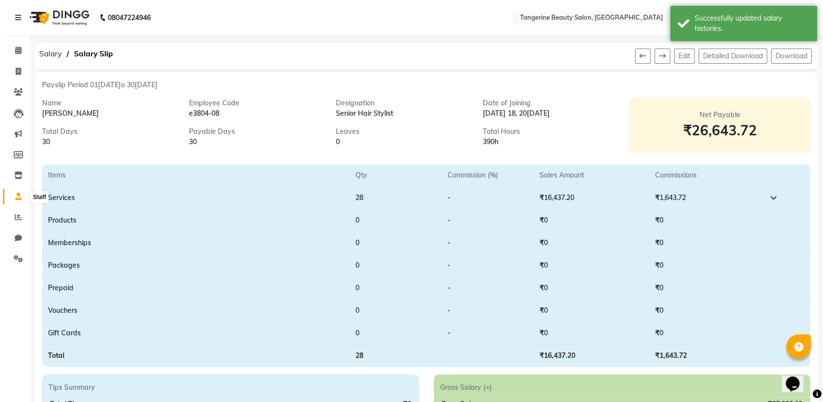
click at [18, 195] on icon at bounding box center [18, 195] width 6 height 7
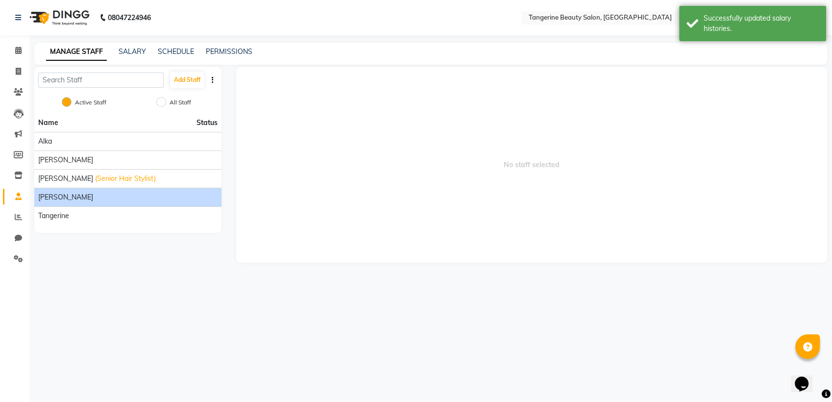
click at [157, 198] on div "[PERSON_NAME]" at bounding box center [127, 197] width 179 height 10
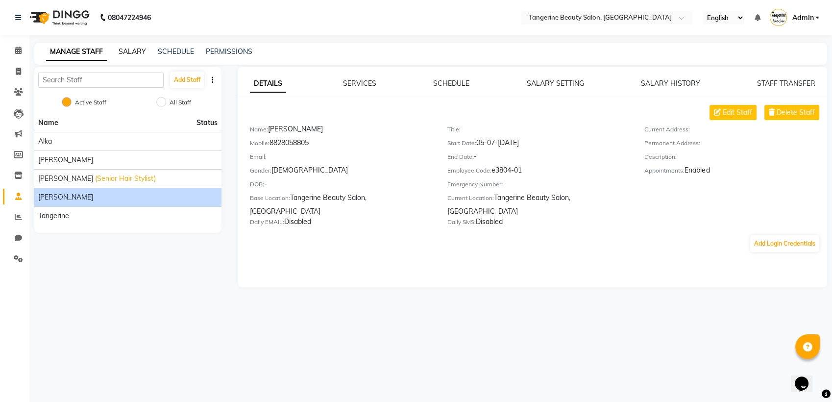
click at [141, 49] on link "SALARY" at bounding box center [132, 51] width 27 height 9
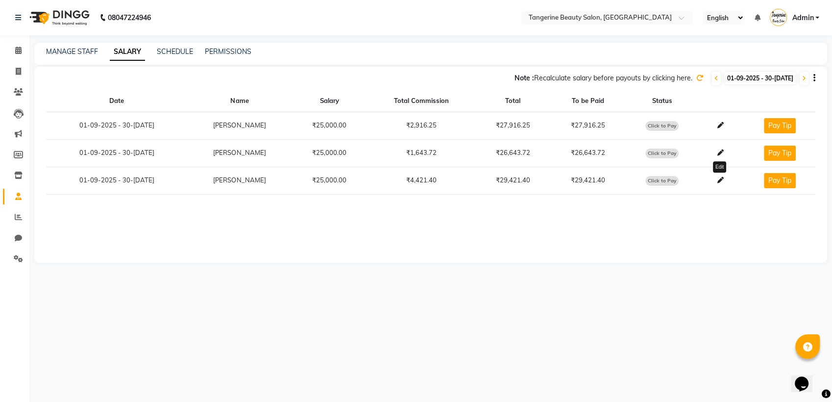
click at [720, 180] on icon at bounding box center [720, 180] width 6 height 6
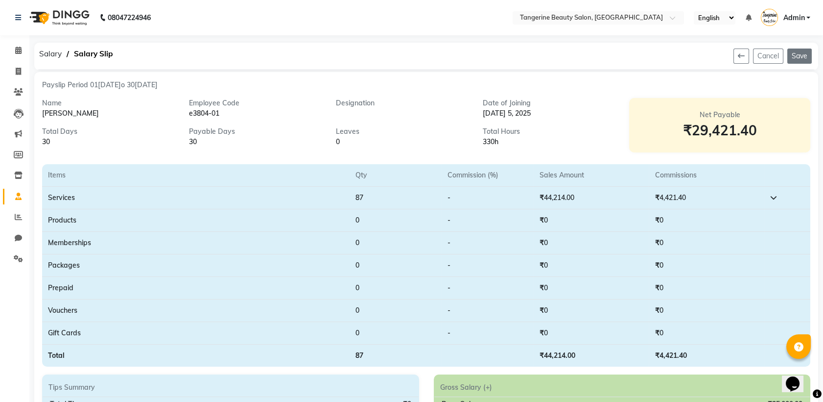
click at [799, 56] on button "Save" at bounding box center [800, 55] width 24 height 15
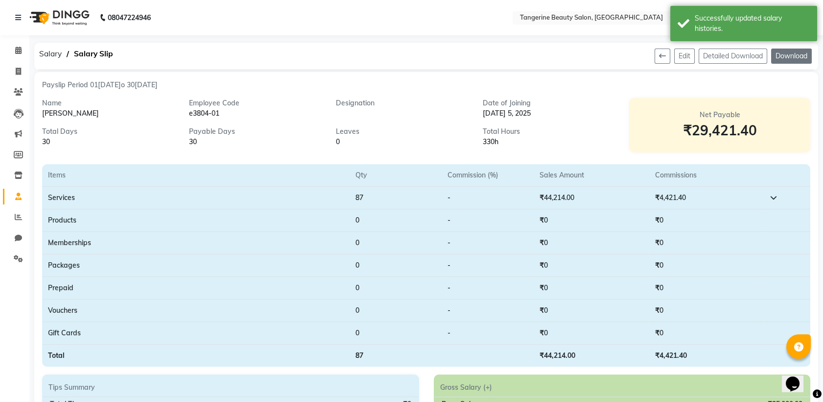
click at [782, 57] on button "Download" at bounding box center [791, 55] width 41 height 15
